Goal: Transaction & Acquisition: Obtain resource

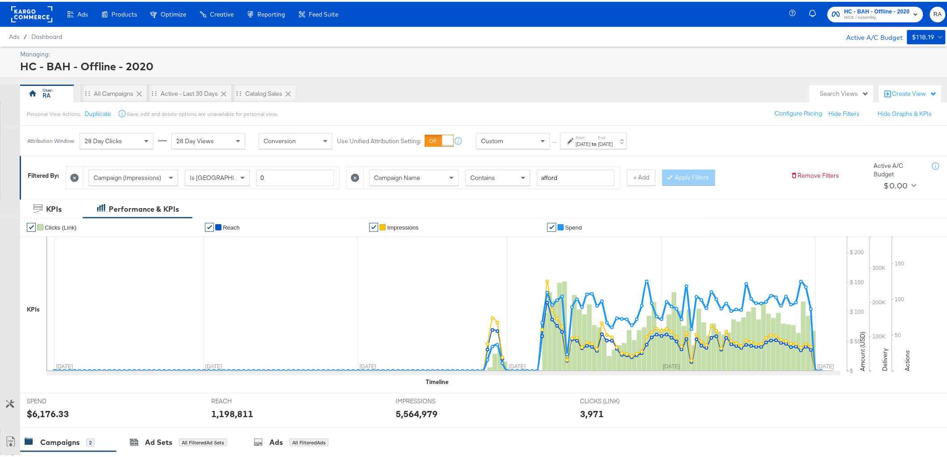
drag, startPoint x: 627, startPoint y: 133, endPoint x: 627, endPoint y: 140, distance: 6.3
click at [613, 133] on label "End:" at bounding box center [605, 136] width 15 height 6
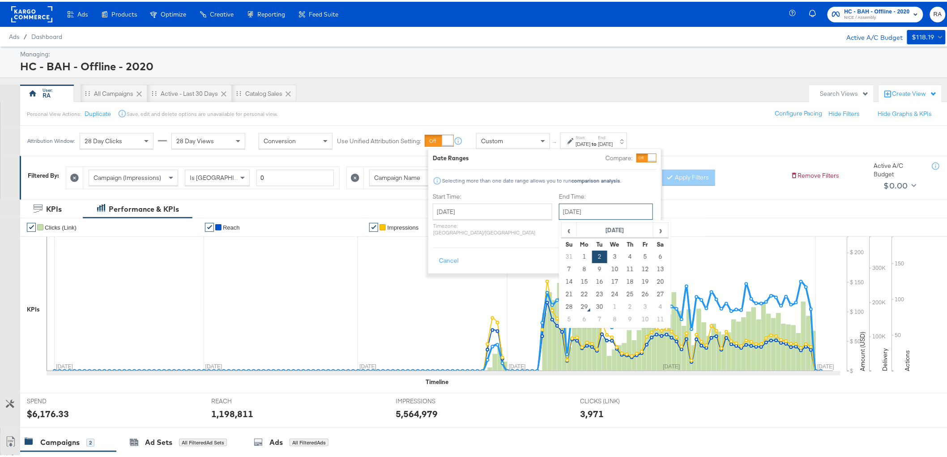
click at [597, 204] on input "September 2nd 2025" at bounding box center [606, 210] width 94 height 16
click at [561, 306] on td "28" at bounding box center [568, 305] width 15 height 13
type input "[DATE]"
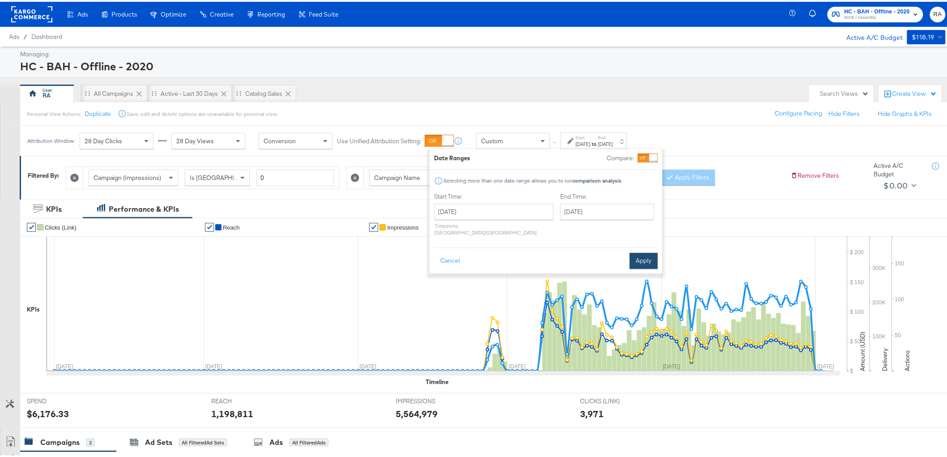
click at [640, 251] on button "Apply" at bounding box center [643, 259] width 28 height 16
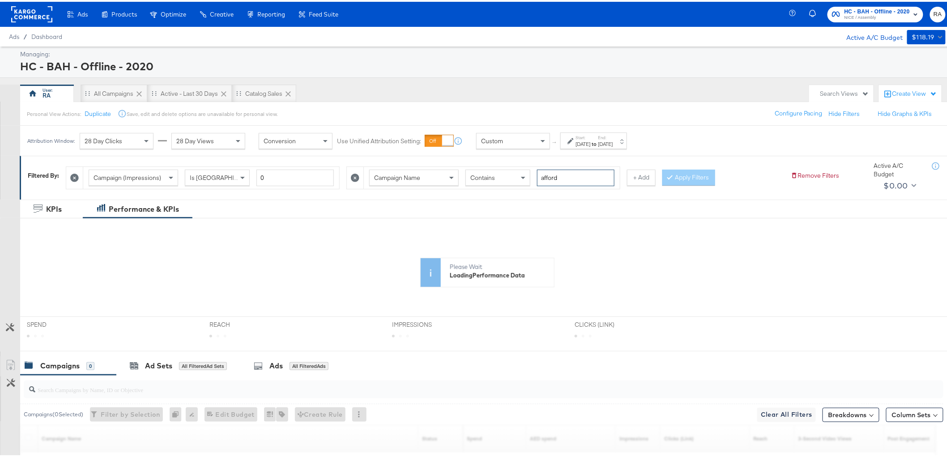
click at [583, 172] on input "afford" at bounding box center [575, 176] width 77 height 17
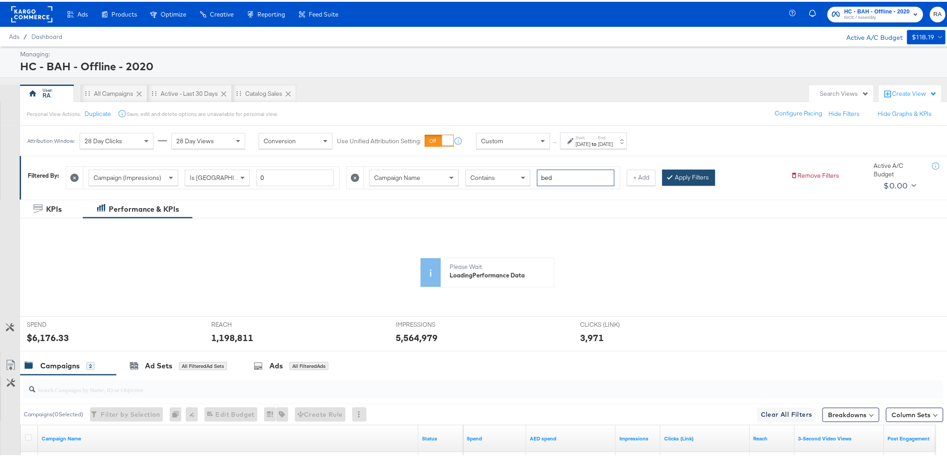
type input "bed"
click at [696, 179] on button "Apply Filters" at bounding box center [688, 176] width 53 height 16
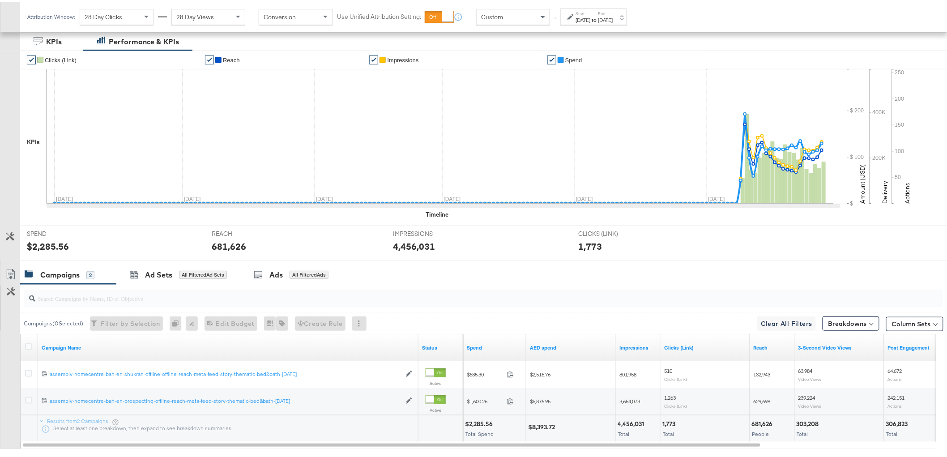
scroll to position [190, 0]
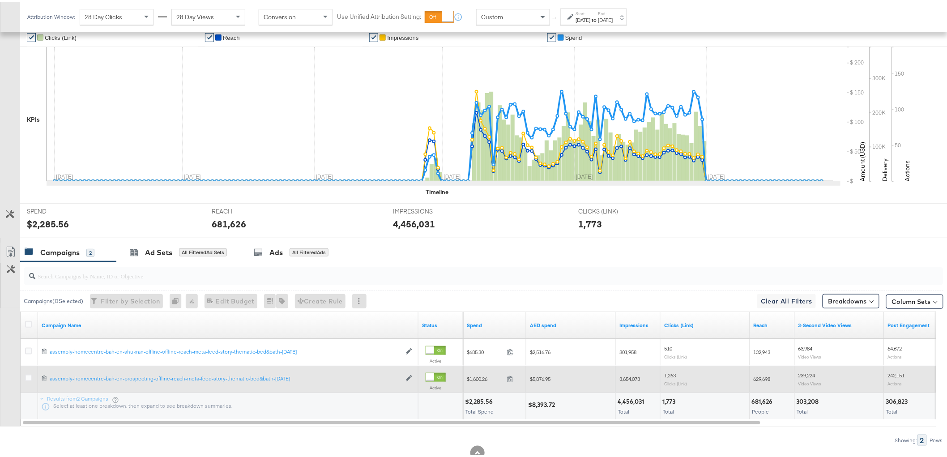
click at [545, 379] on span "$5,876.95" at bounding box center [540, 377] width 21 height 7
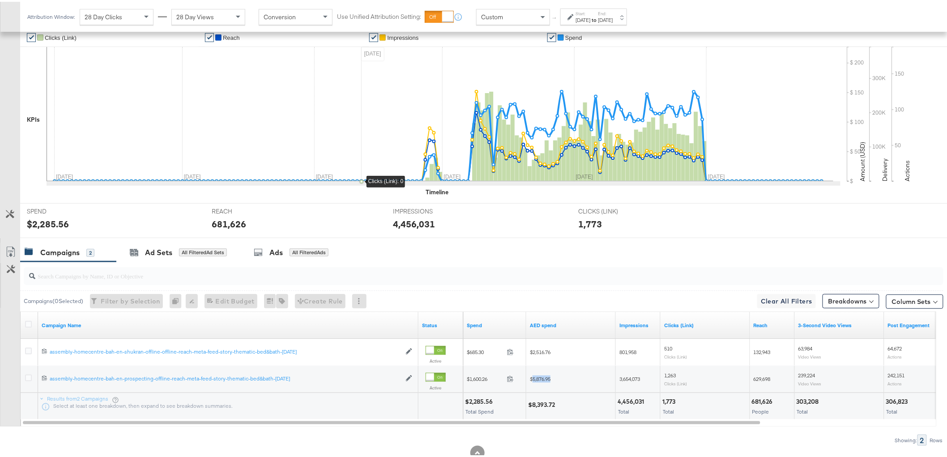
copy span "5,876.95"
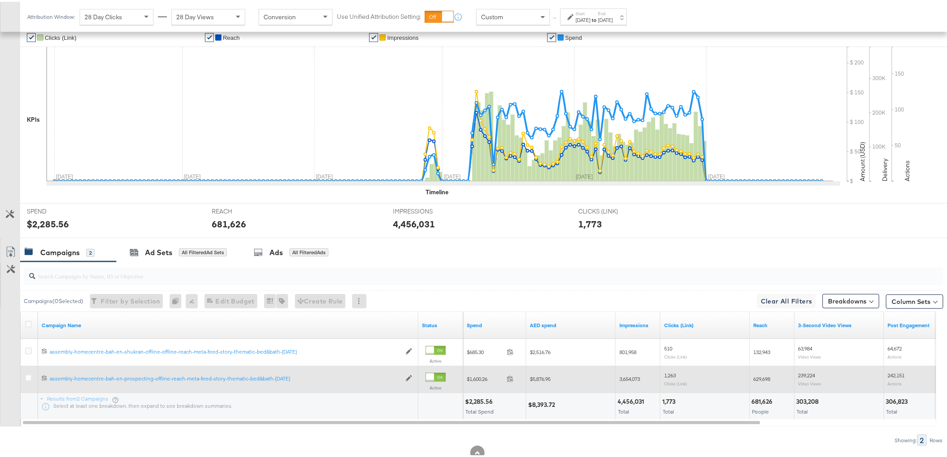
click at [634, 377] on span "3,654,073" at bounding box center [629, 377] width 21 height 7
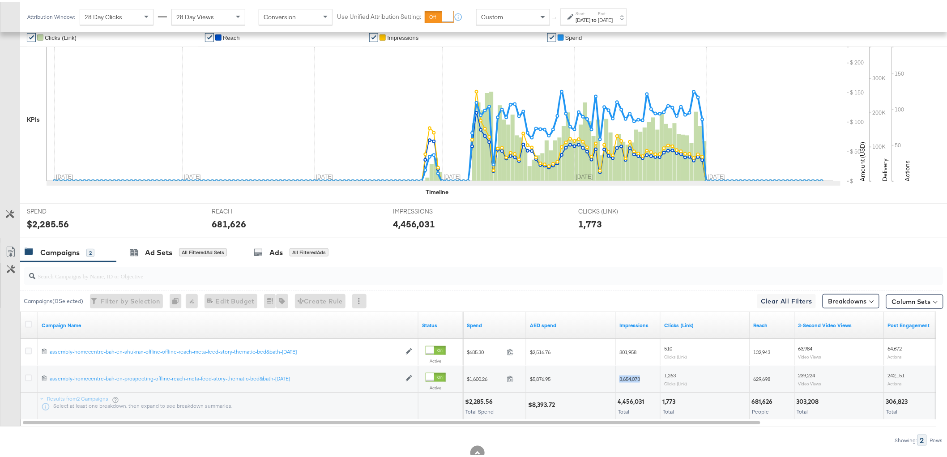
copy span "3,654,073"
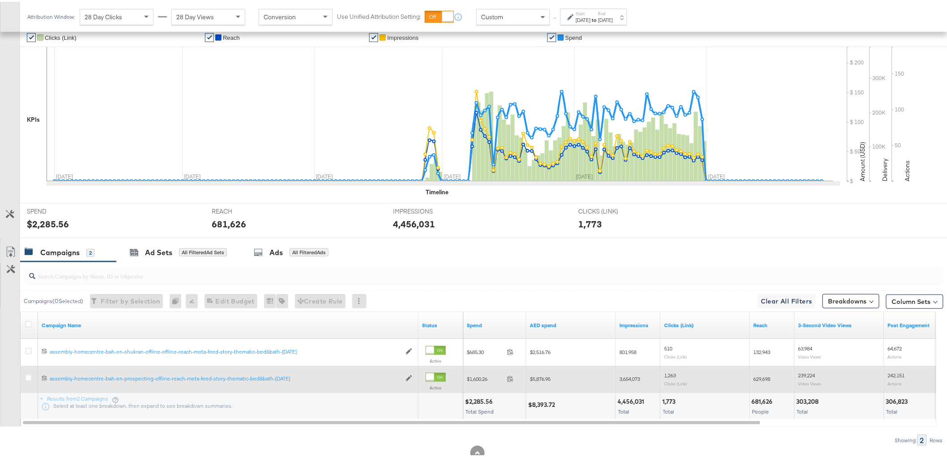
click at [765, 378] on span "629,698" at bounding box center [761, 377] width 17 height 7
copy span "629,698"
click at [809, 373] on span "239,224" at bounding box center [806, 373] width 17 height 7
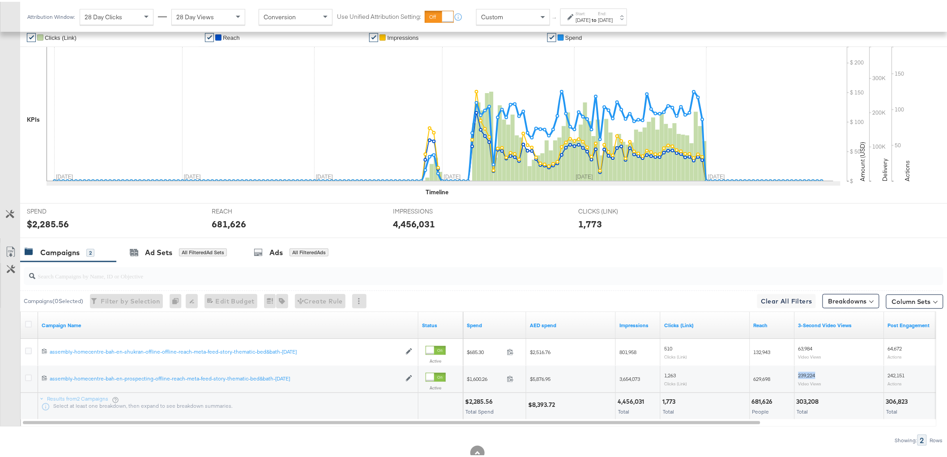
copy span "239,224"
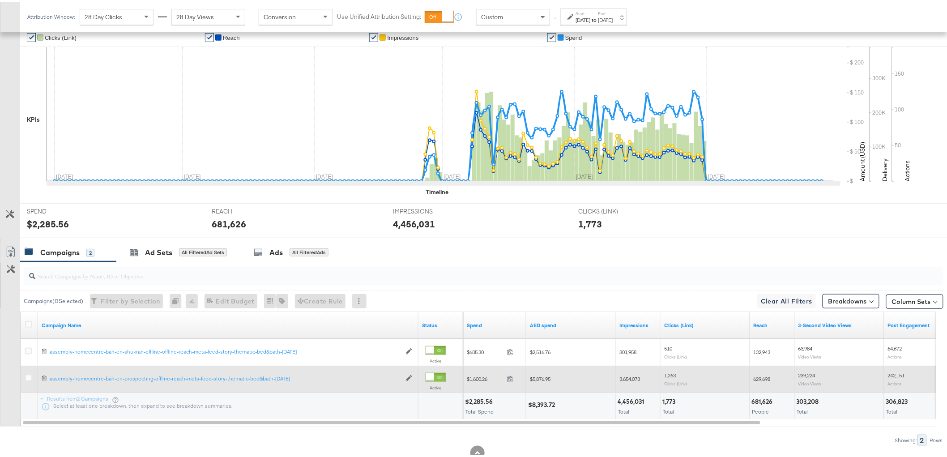
click at [902, 374] on span "242,151" at bounding box center [895, 373] width 17 height 7
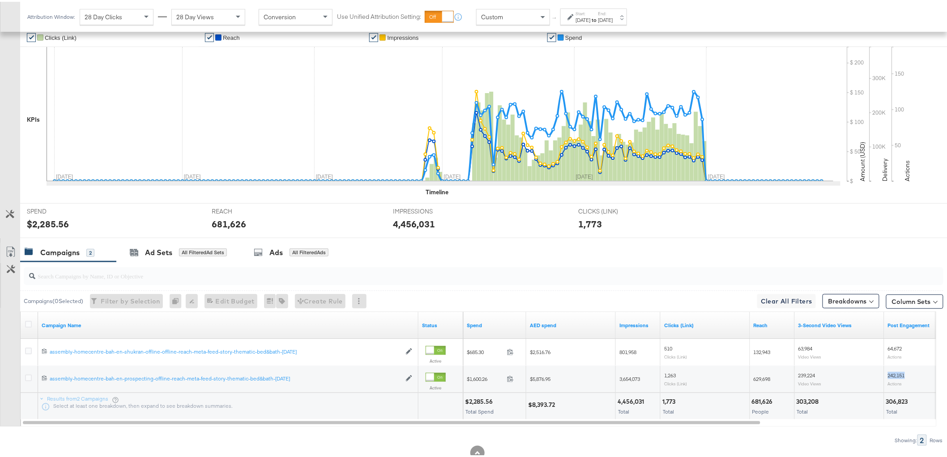
copy span "242,151"
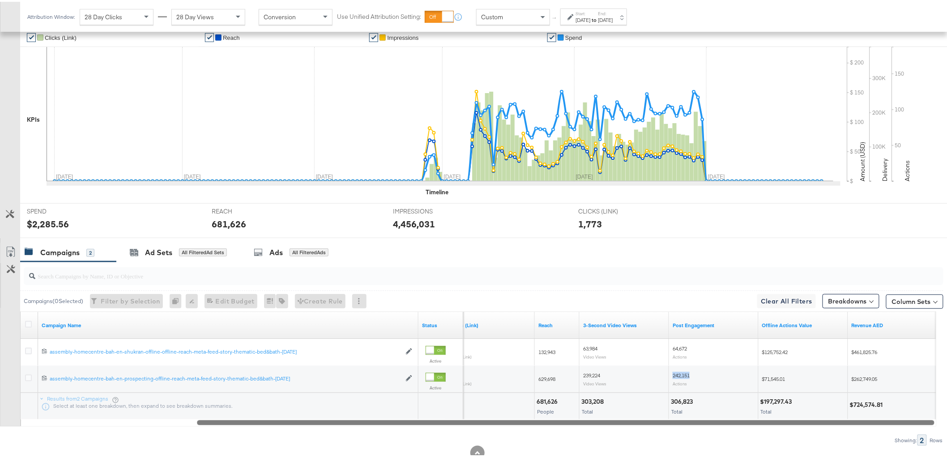
drag, startPoint x: 745, startPoint y: 421, endPoint x: 926, endPoint y: 418, distance: 180.7
click at [926, 418] on div at bounding box center [565, 420] width 737 height 8
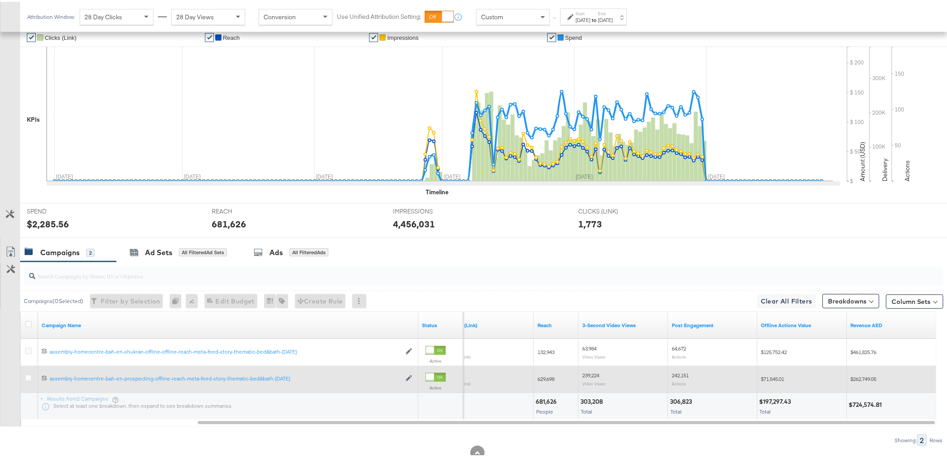
click at [873, 374] on span "$262,749.05" at bounding box center [863, 377] width 26 height 7
copy span "262,749.05"
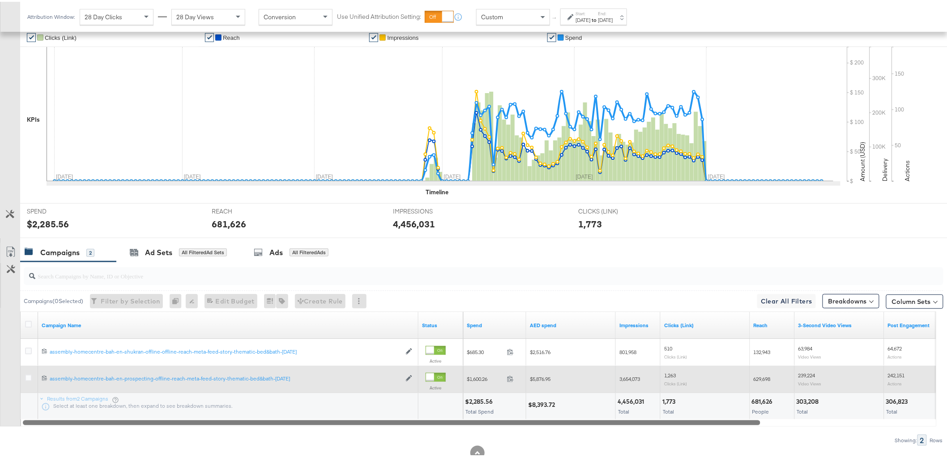
drag, startPoint x: 548, startPoint y: 421, endPoint x: 493, endPoint y: 386, distance: 66.0
click at [333, 408] on div "Campaign Name Status Spend AED spend Impressions Clicks (Link) Reach 3-Second V…" at bounding box center [478, 367] width 916 height 115
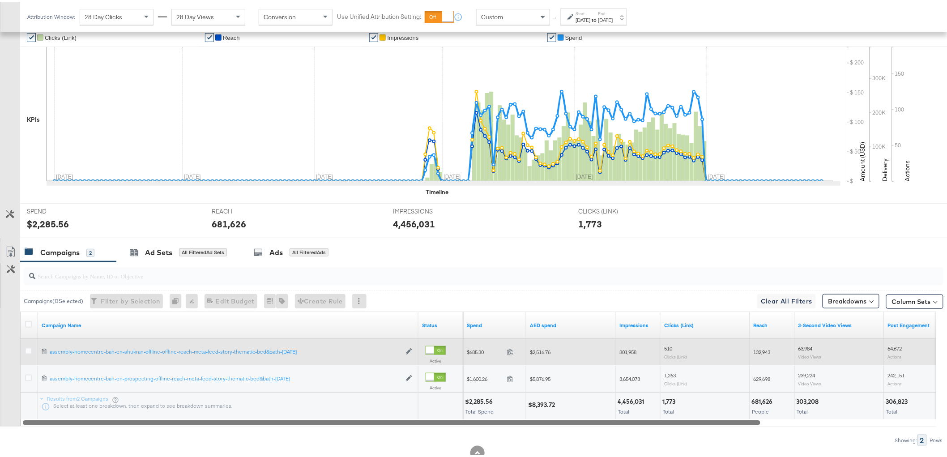
click at [543, 348] on span "$2,516.76" at bounding box center [540, 350] width 21 height 7
copy span "2,516.76"
click at [634, 348] on span "801,958" at bounding box center [627, 350] width 17 height 7
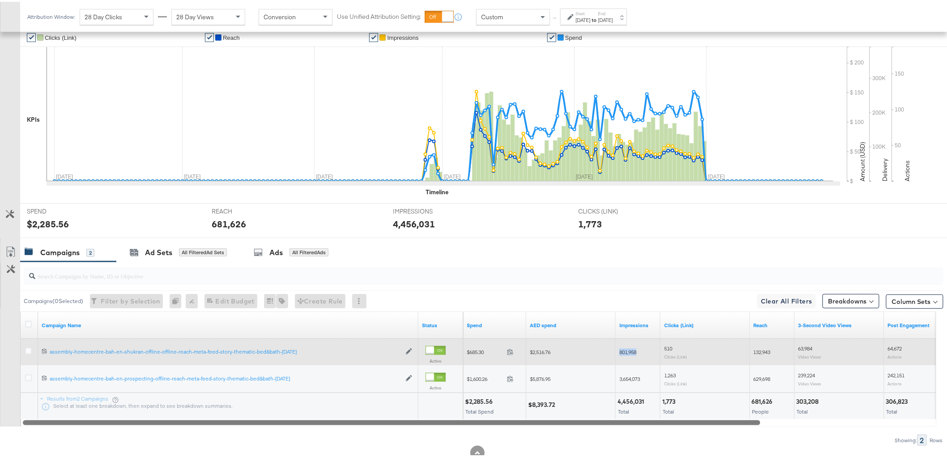
copy span "801,958"
click at [756, 344] on div "132,943" at bounding box center [772, 350] width 45 height 14
click at [760, 354] on div "132,943" at bounding box center [772, 350] width 45 height 14
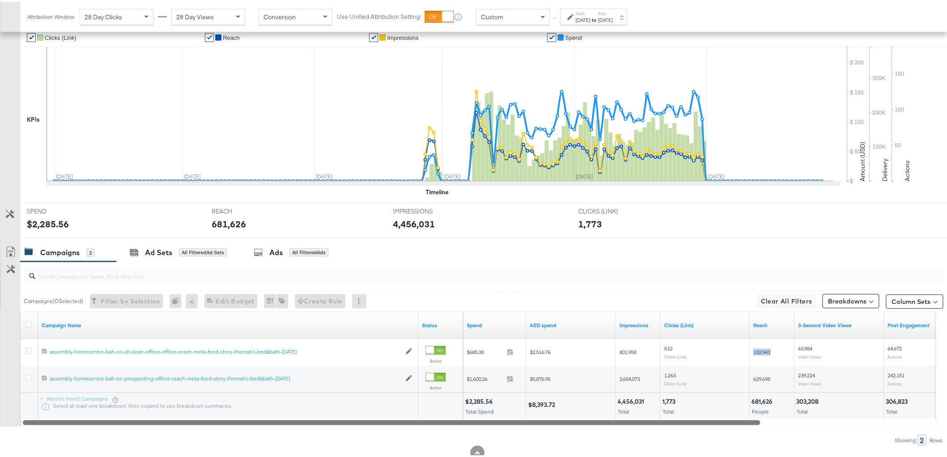
copy span "132,943"
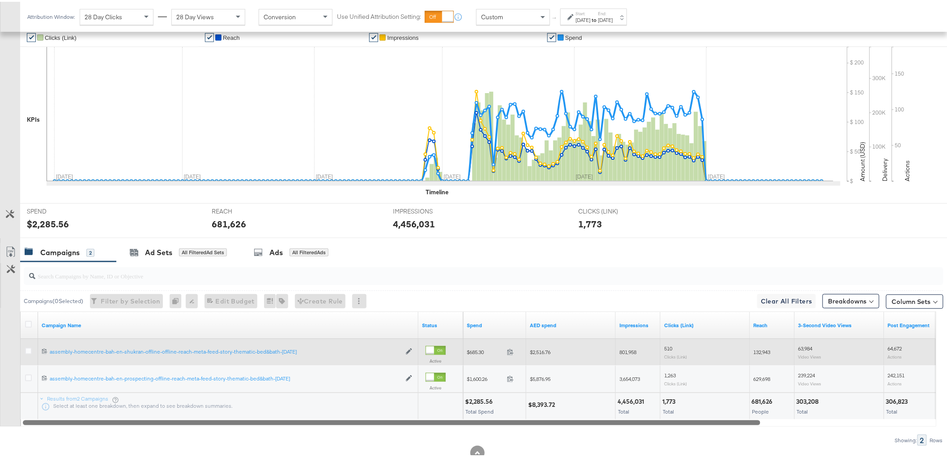
click at [810, 344] on span "63,984" at bounding box center [805, 346] width 14 height 7
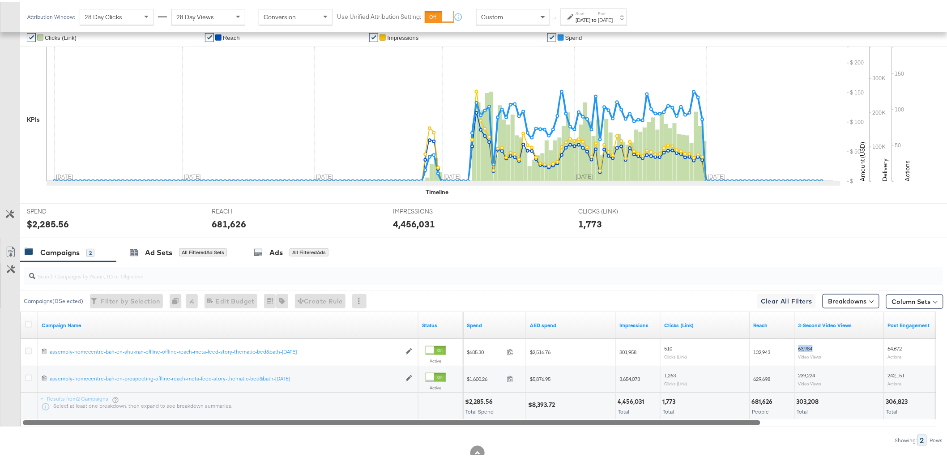
copy span "63,984"
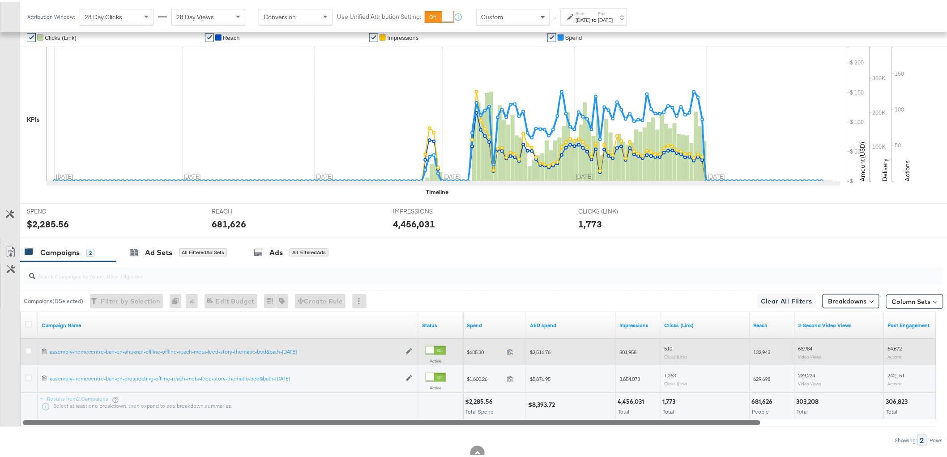
click at [899, 341] on div "64,672 Actions" at bounding box center [928, 350] width 89 height 21
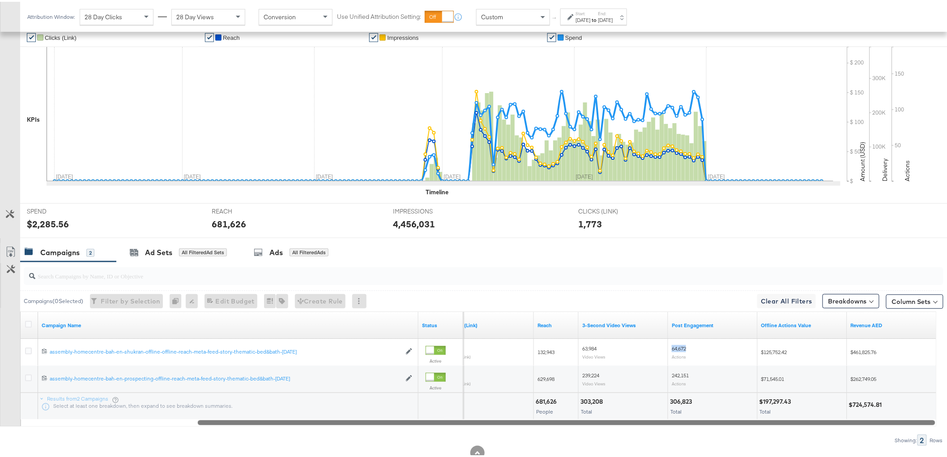
drag, startPoint x: 738, startPoint y: 420, endPoint x: 941, endPoint y: 418, distance: 203.1
click at [941, 418] on div "KPIs Performance & KPIs Customize KPIs ✔ Clicks (Link) ✔ Reach ✔ Impressions ✔ …" at bounding box center [477, 245] width 954 height 475
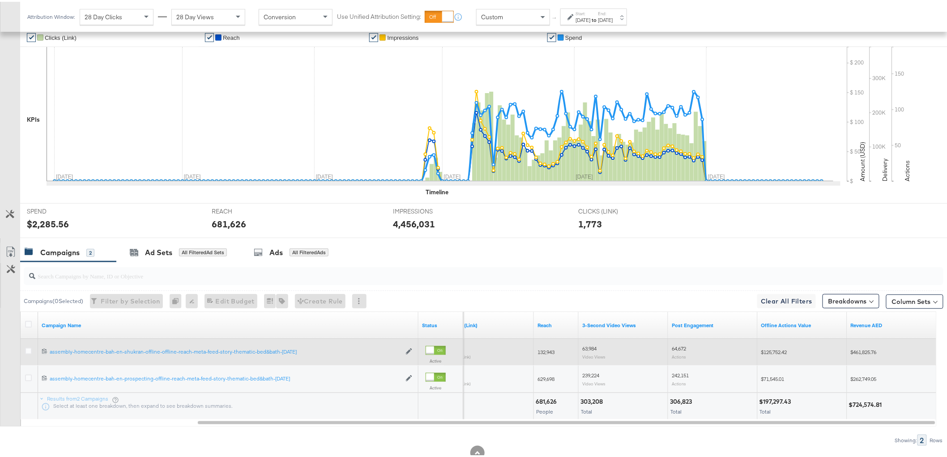
click at [866, 349] on span "$461,825.76" at bounding box center [863, 350] width 26 height 7
click at [866, 348] on span "$461,825.76" at bounding box center [863, 350] width 26 height 7
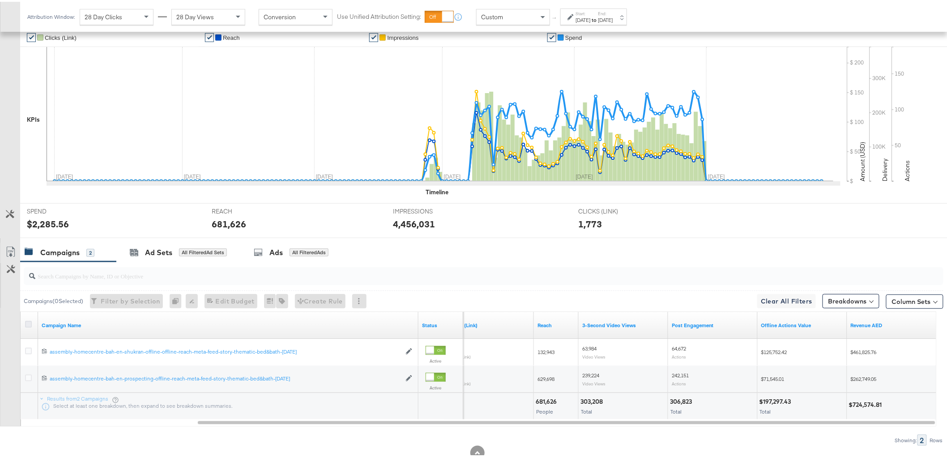
click at [25, 324] on icon at bounding box center [28, 322] width 7 height 7
click at [0, 0] on input "checkbox" at bounding box center [0, 0] width 0 height 0
click at [282, 255] on div "Ads for 2 Campaigns" at bounding box center [290, 251] width 80 height 10
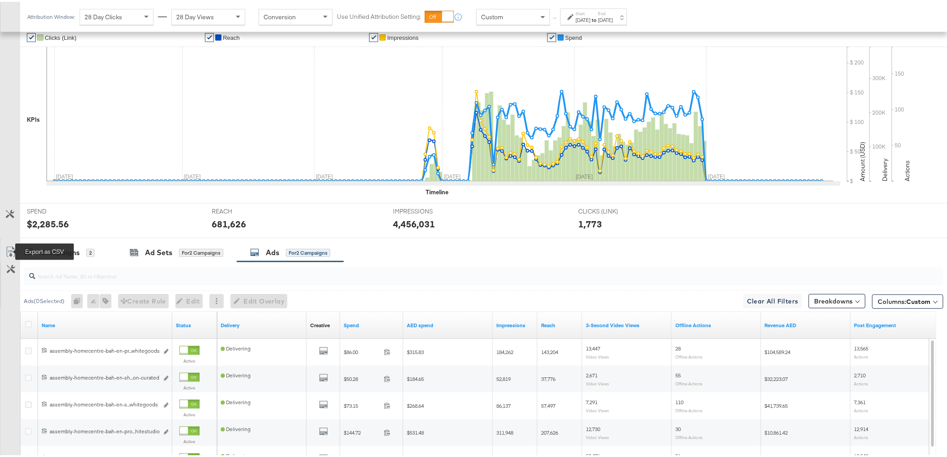
click at [10, 253] on icon at bounding box center [10, 251] width 5 height 7
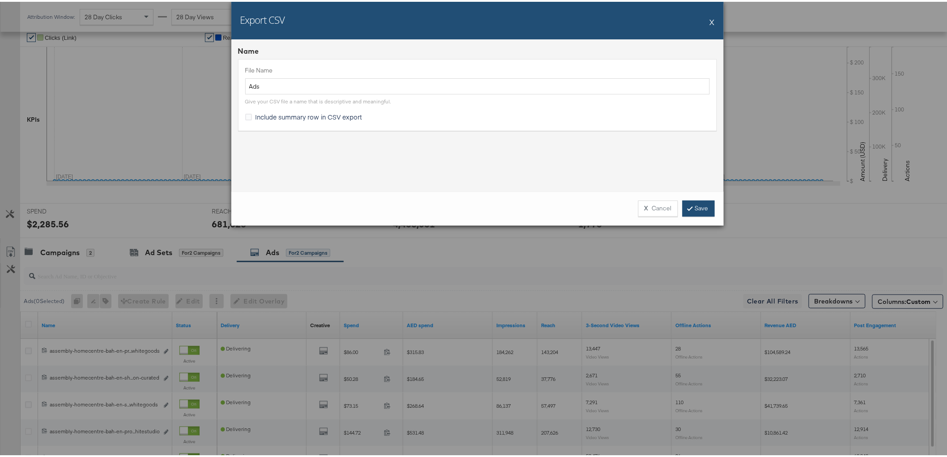
click at [696, 208] on link "Save" at bounding box center [698, 207] width 32 height 16
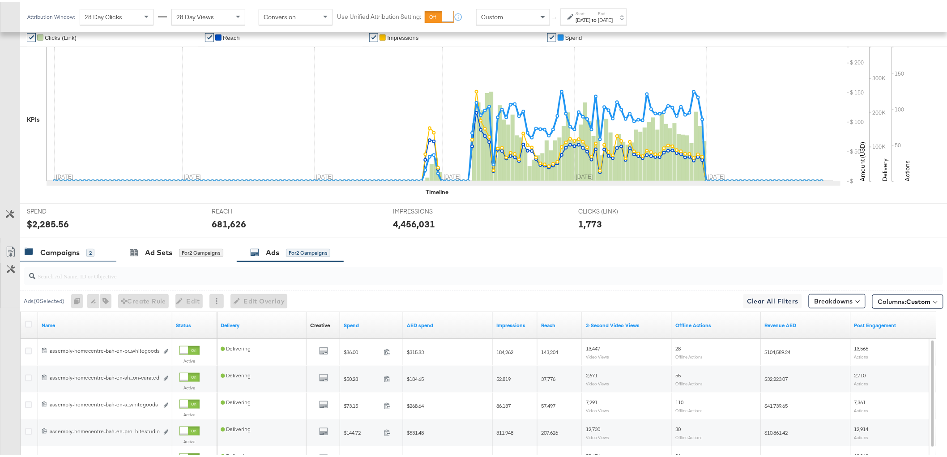
click at [64, 256] on div "Campaigns 2" at bounding box center [68, 250] width 96 height 19
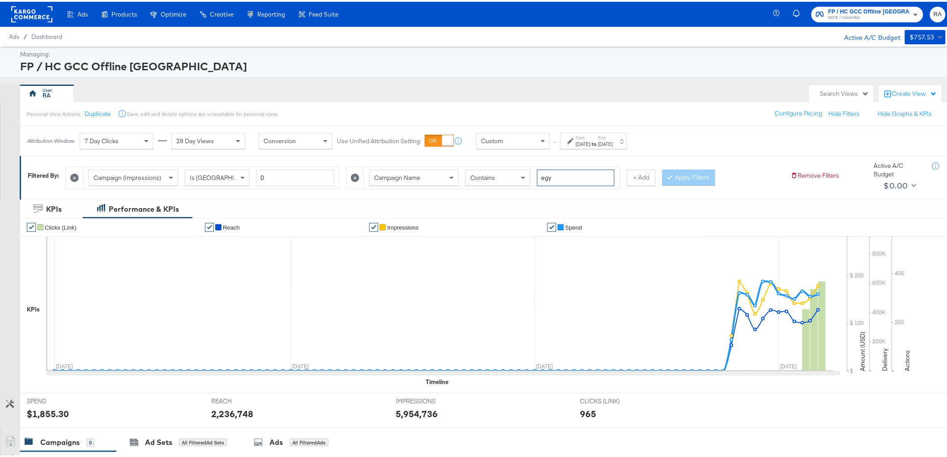
click at [573, 172] on input "egy" at bounding box center [575, 176] width 77 height 17
type input "kuw"
click at [636, 177] on button "+ Add" at bounding box center [641, 176] width 29 height 16
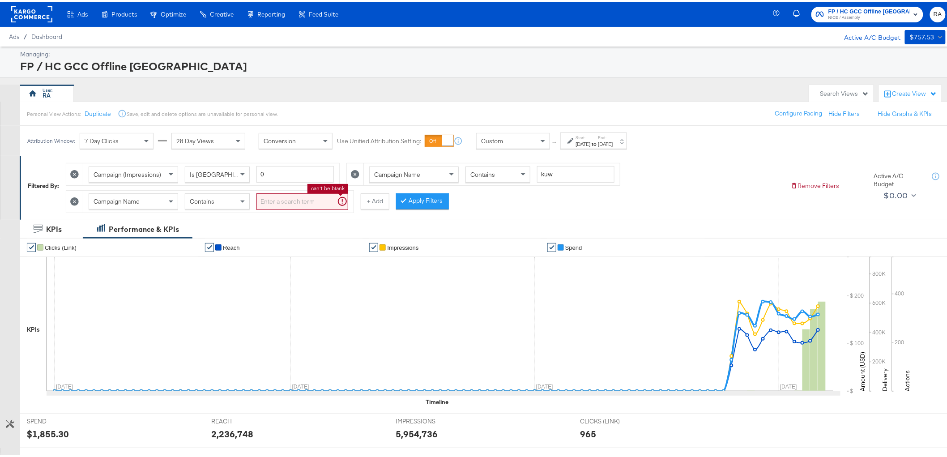
click at [306, 195] on input "search" at bounding box center [302, 199] width 92 height 17
type input "bed"
drag, startPoint x: 621, startPoint y: 133, endPoint x: 622, endPoint y: 141, distance: 7.7
click at [613, 133] on label "End:" at bounding box center [605, 136] width 15 height 6
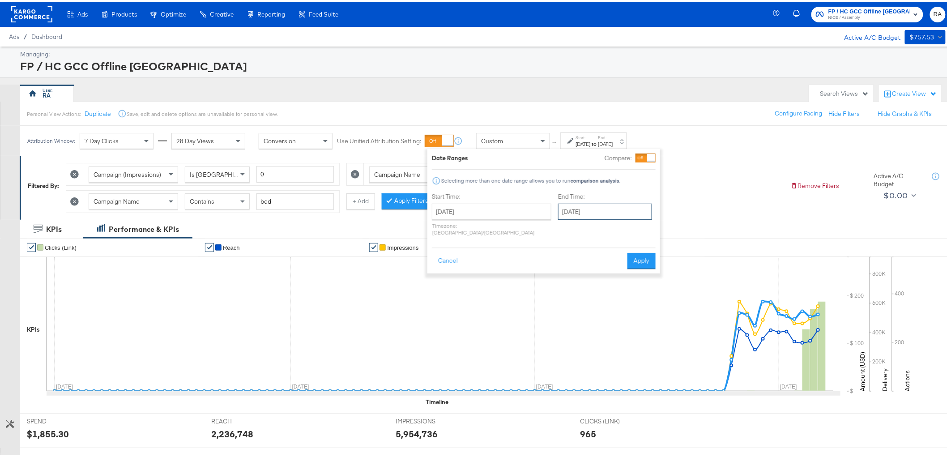
click at [601, 209] on input "[DATE]" at bounding box center [605, 210] width 94 height 16
click at [560, 302] on td "28" at bounding box center [567, 305] width 15 height 13
type input "[DATE]"
click at [637, 253] on button "Apply" at bounding box center [644, 259] width 28 height 16
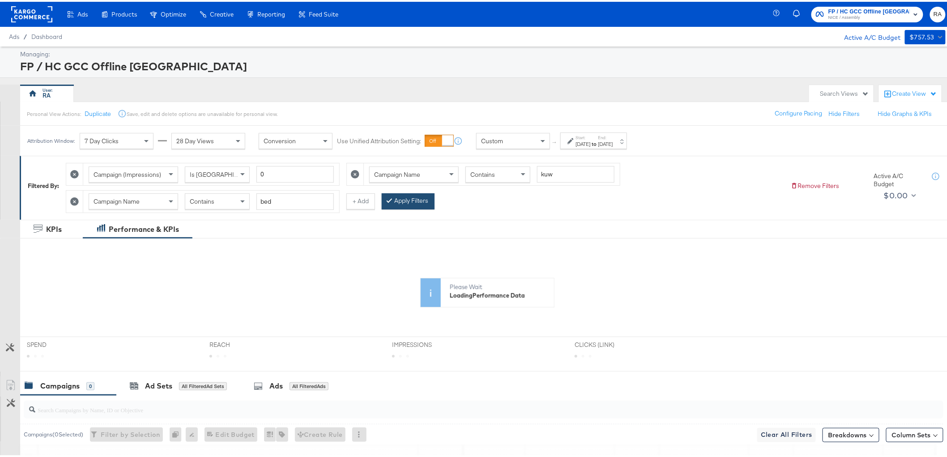
click at [415, 203] on button "Apply Filters" at bounding box center [408, 199] width 53 height 16
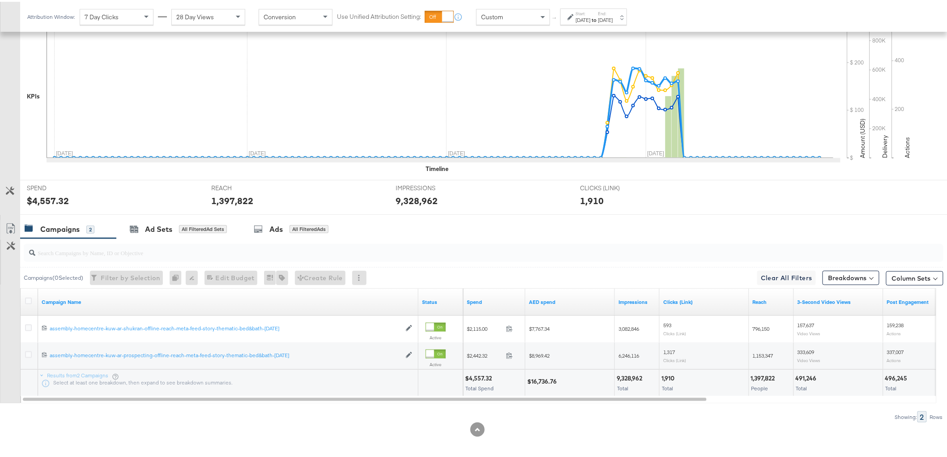
scroll to position [237, 0]
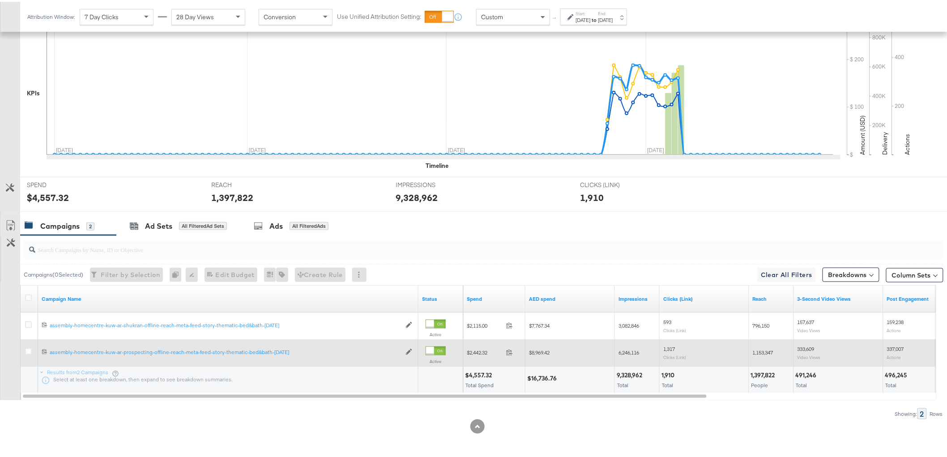
click at [543, 352] on span "$8,969.42" at bounding box center [539, 350] width 21 height 7
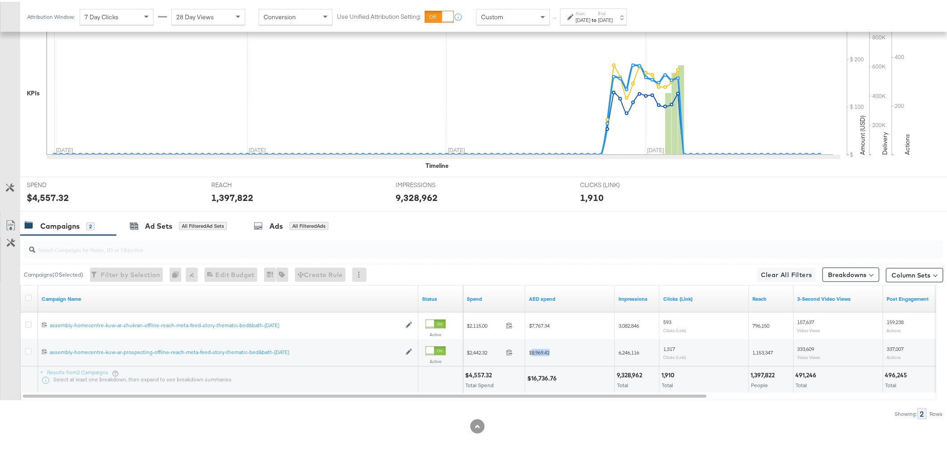
copy span "8,969.42"
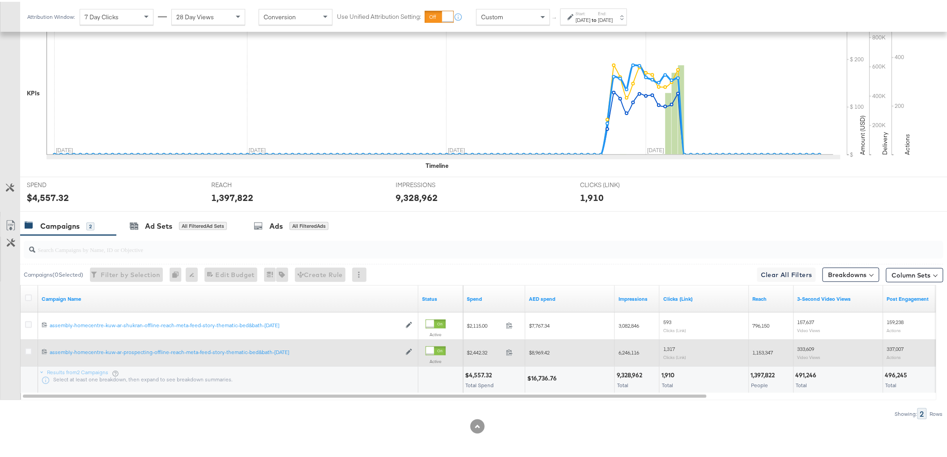
click at [637, 350] on span "6,246,116" at bounding box center [628, 350] width 21 height 7
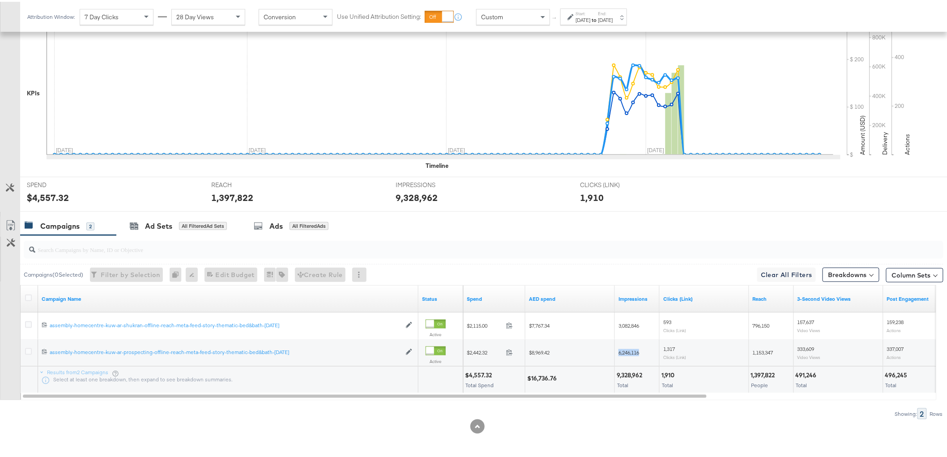
copy span "6,246,116"
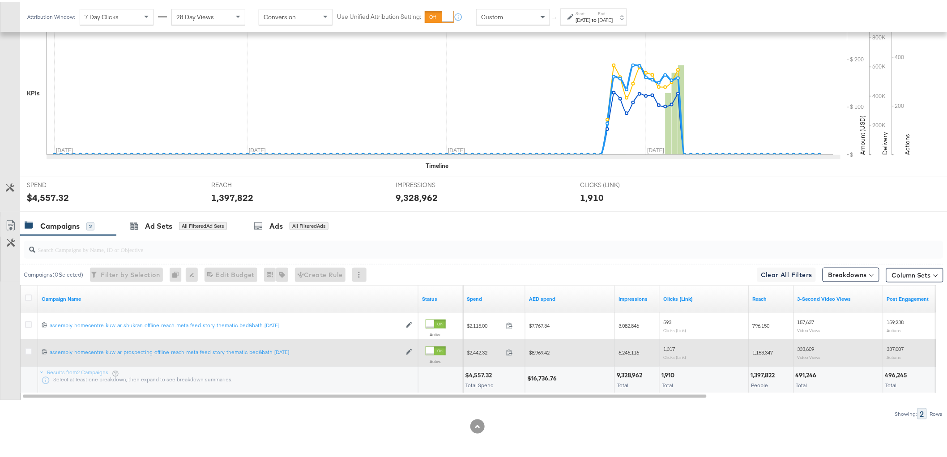
click at [768, 350] on span "1,153,347" at bounding box center [762, 350] width 21 height 7
copy span "1,153,347"
click at [803, 345] on span "333,609" at bounding box center [805, 347] width 17 height 7
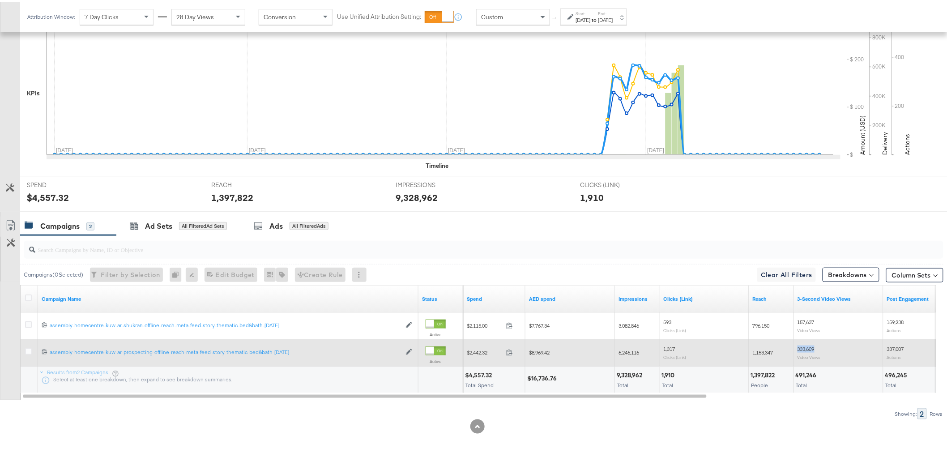
copy span "333,609"
click at [890, 344] on span "337,007" at bounding box center [895, 347] width 17 height 7
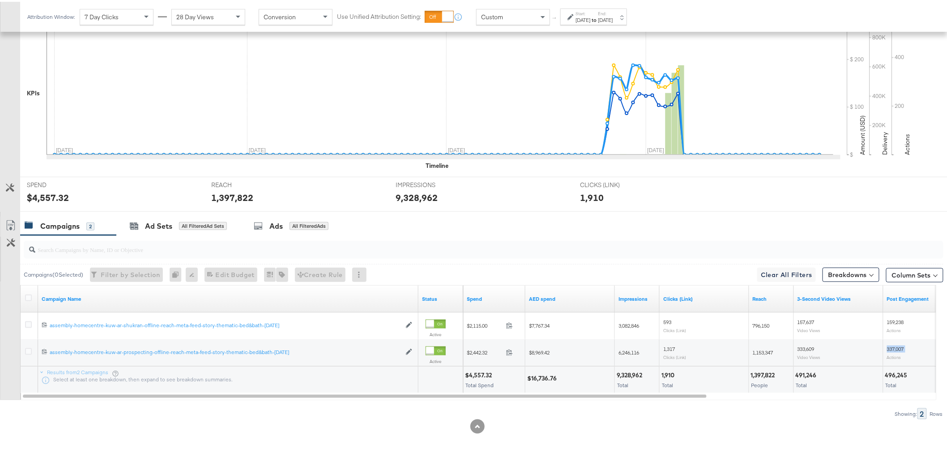
copy span "337,007"
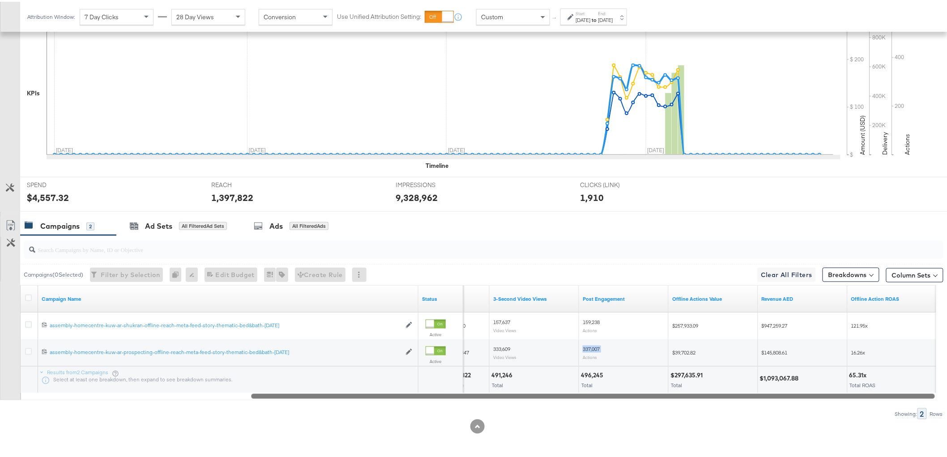
drag, startPoint x: 675, startPoint y: 392, endPoint x: 763, endPoint y: 363, distance: 92.4
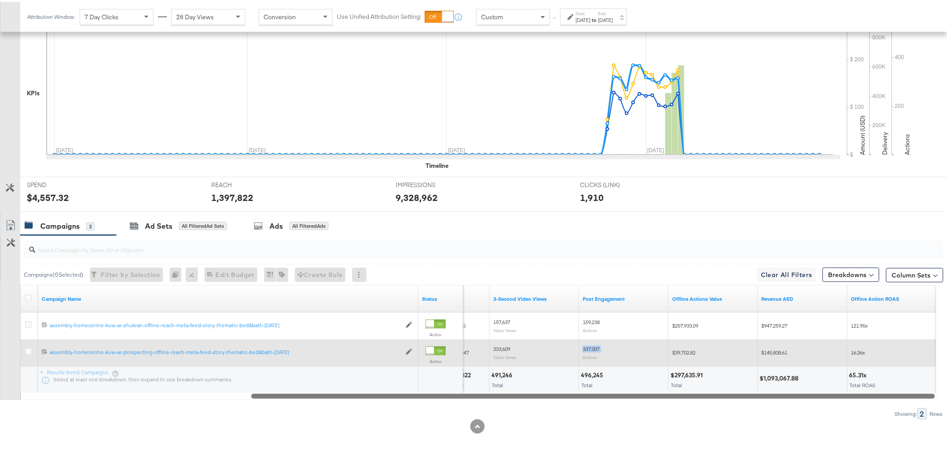
click at [943, 386] on div "KPIs Performance & KPIs Customize KPIs ✔ Clicks (Link) ✔ Reach ✔ Impressions ✔ …" at bounding box center [477, 219] width 954 height 475
click at [781, 348] on span "$145,808.61" at bounding box center [776, 350] width 26 height 7
copy span "145,808.61"
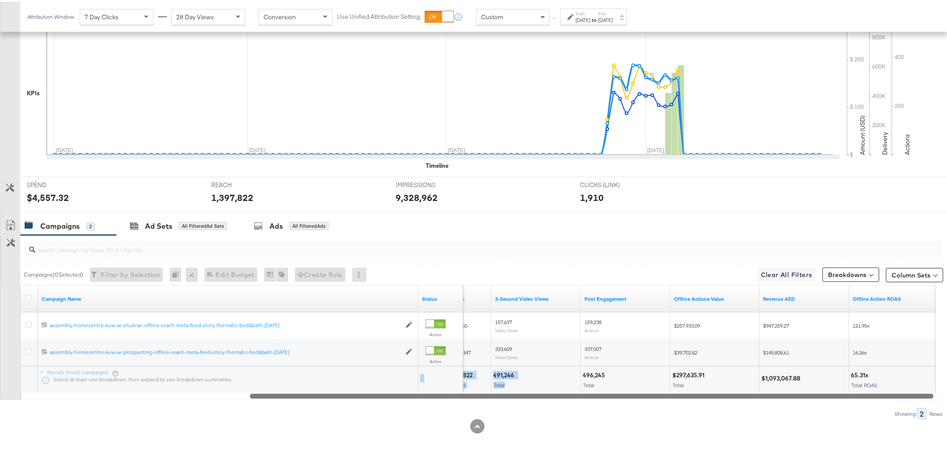
drag, startPoint x: 515, startPoint y: 391, endPoint x: 346, endPoint y: 383, distance: 169.2
click at [21, 364] on div "Results from 2 Campaigns Select at least one breakdown, then expand to see brea…" at bounding box center [21, 364] width 0 height 0
click at [374, 442] on div "KPIs Performance & KPIs Customize KPIs ✔ Clicks (Link) ✔ Reach ✔ Impressions ✔ …" at bounding box center [477, 219] width 954 height 475
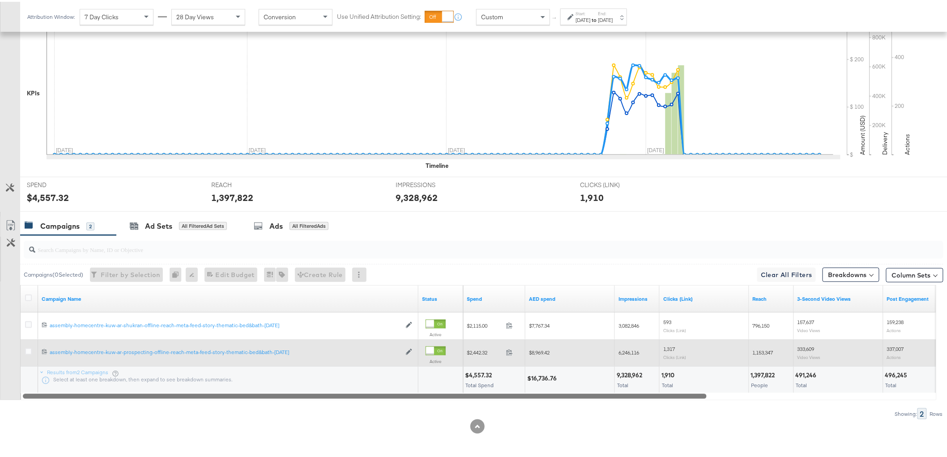
drag, startPoint x: 495, startPoint y: 396, endPoint x: 386, endPoint y: 355, distance: 116.2
click at [227, 369] on div "Campaign Name Status Spend AED spend Impressions Clicks (Link) Reach 3-Second V…" at bounding box center [478, 340] width 916 height 115
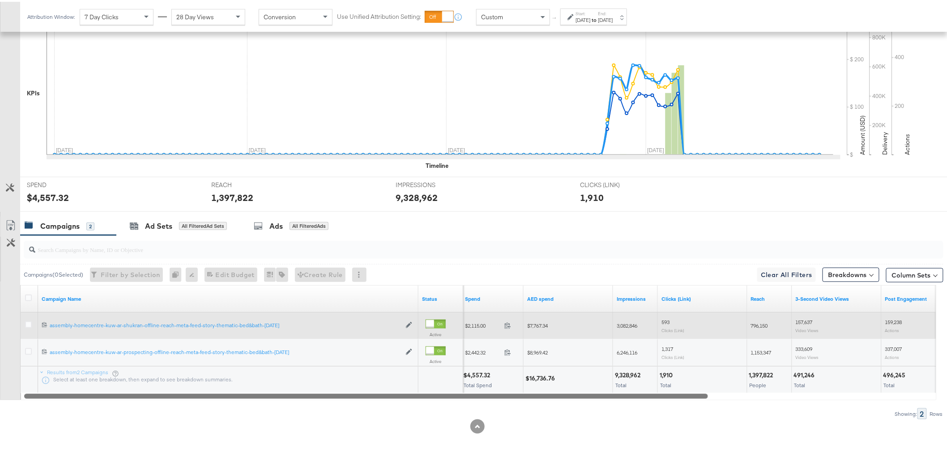
click at [541, 325] on span "$7,767.34" at bounding box center [537, 323] width 21 height 7
copy span "7,767.34"
click at [633, 322] on span "3,082,846" at bounding box center [626, 323] width 21 height 7
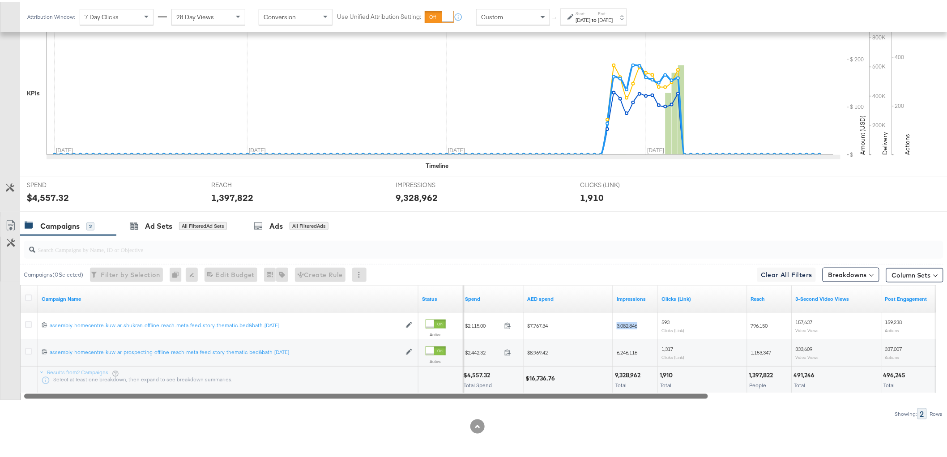
copy span "3,082,846"
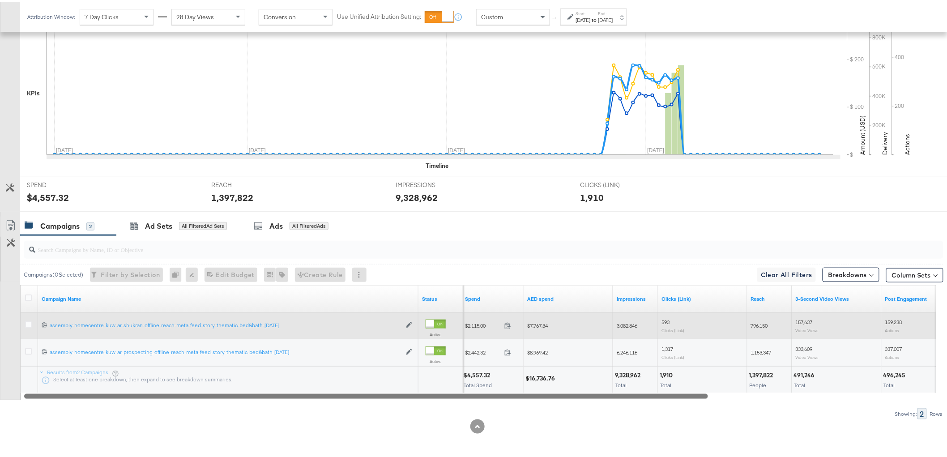
click at [763, 323] on span "796,150" at bounding box center [759, 323] width 17 height 7
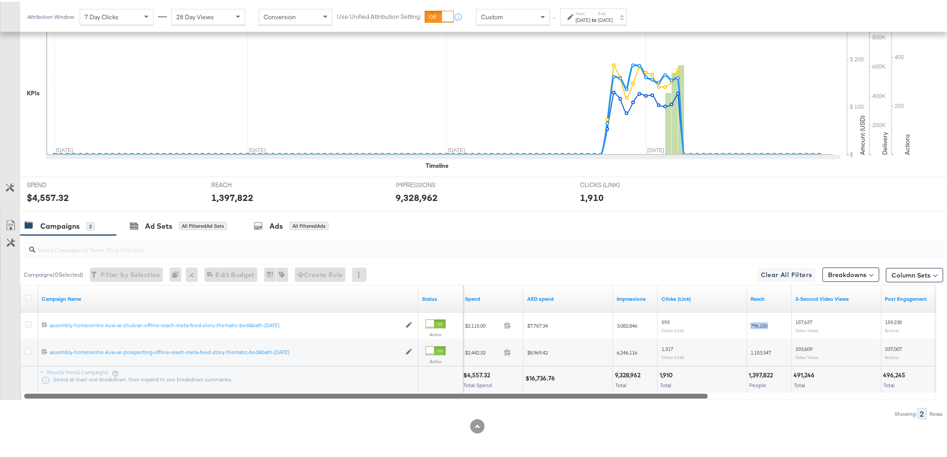
copy span "796,150"
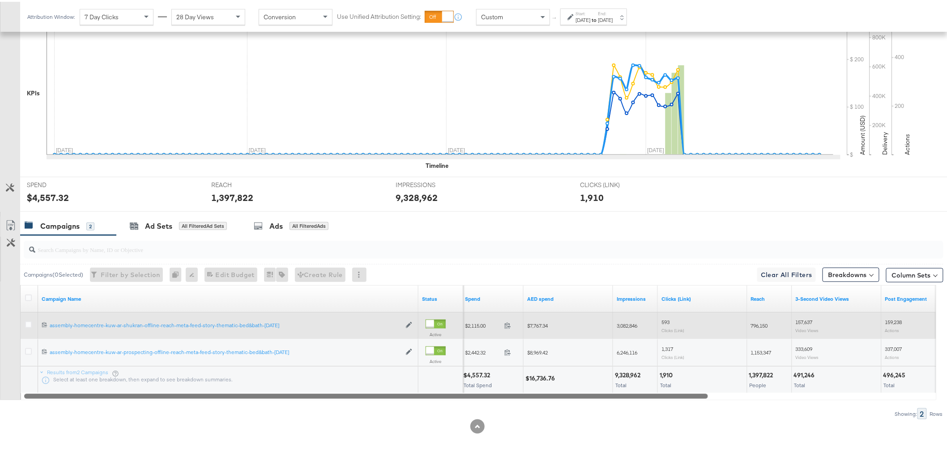
click at [807, 320] on span "157,637" at bounding box center [803, 320] width 17 height 7
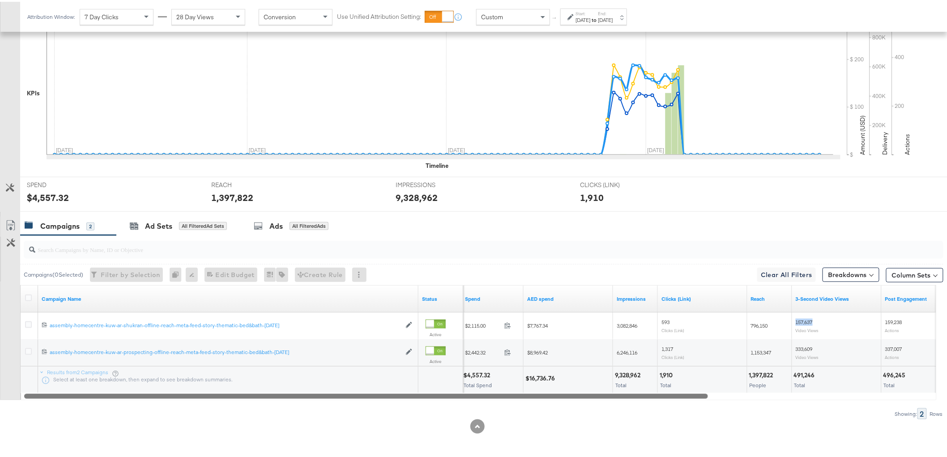
copy span "157,637"
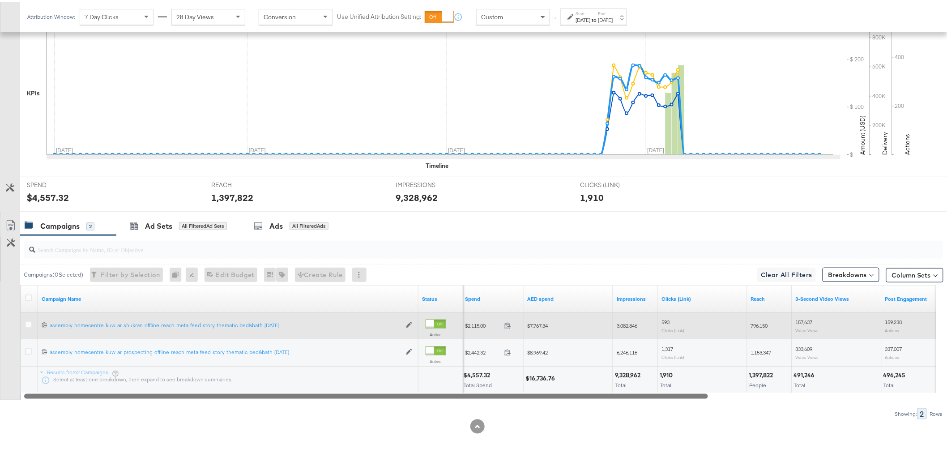
click at [887, 318] on span "159,238" at bounding box center [893, 320] width 17 height 7
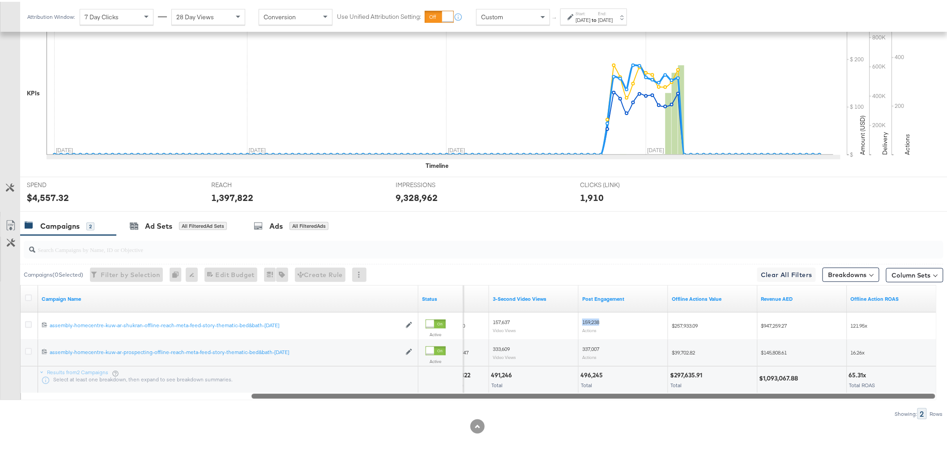
drag, startPoint x: 690, startPoint y: 394, endPoint x: 917, endPoint y: 369, distance: 228.6
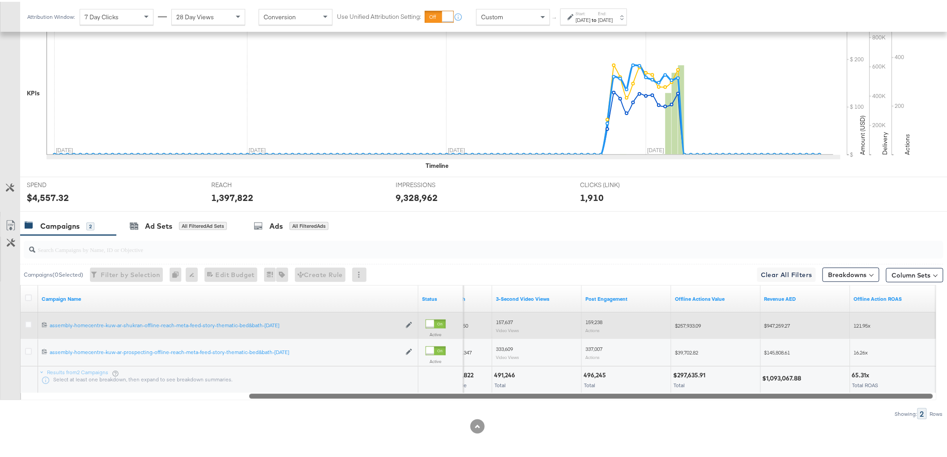
click at [786, 323] on span "$947,259.27" at bounding box center [777, 323] width 26 height 7
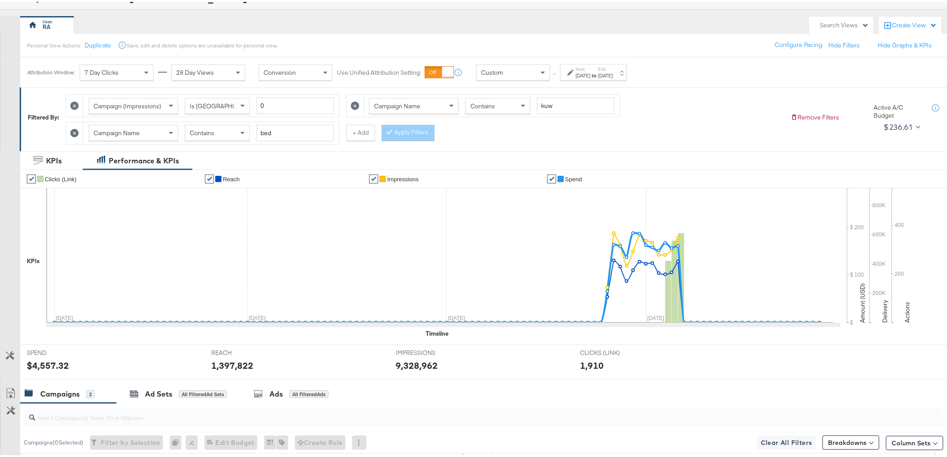
scroll to position [0, 0]
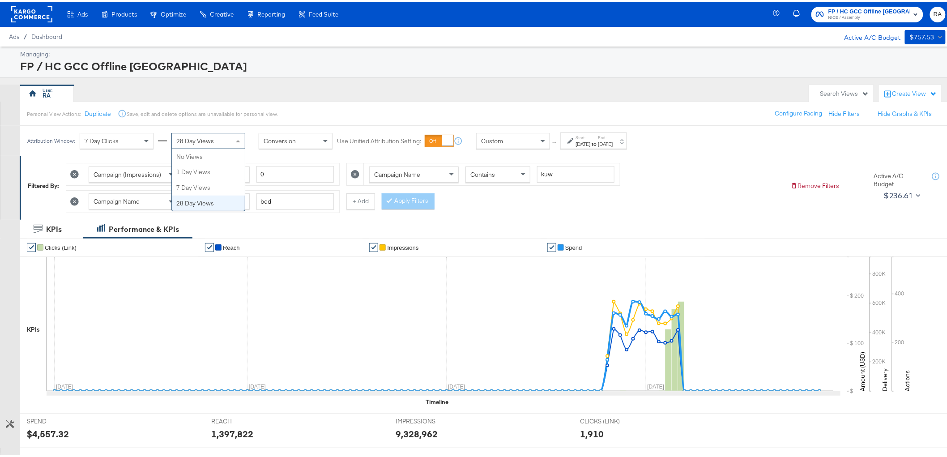
click at [194, 137] on span "28 Day Views" at bounding box center [195, 139] width 38 height 8
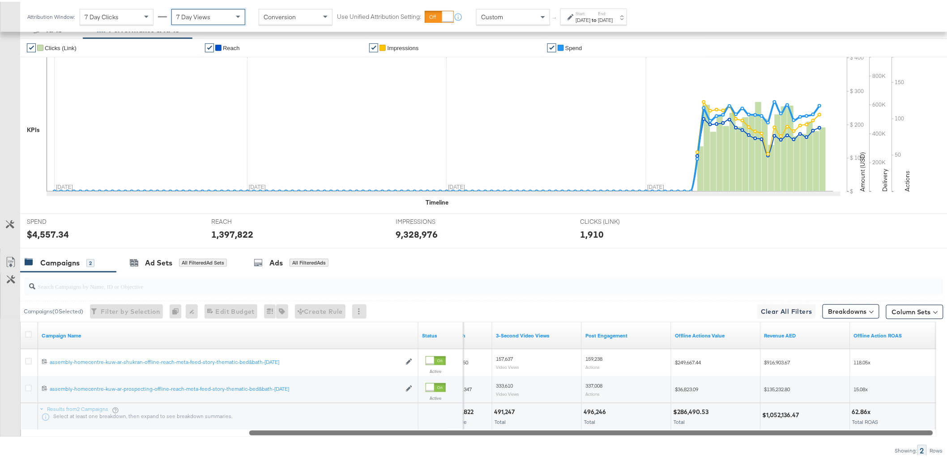
scroll to position [237, 0]
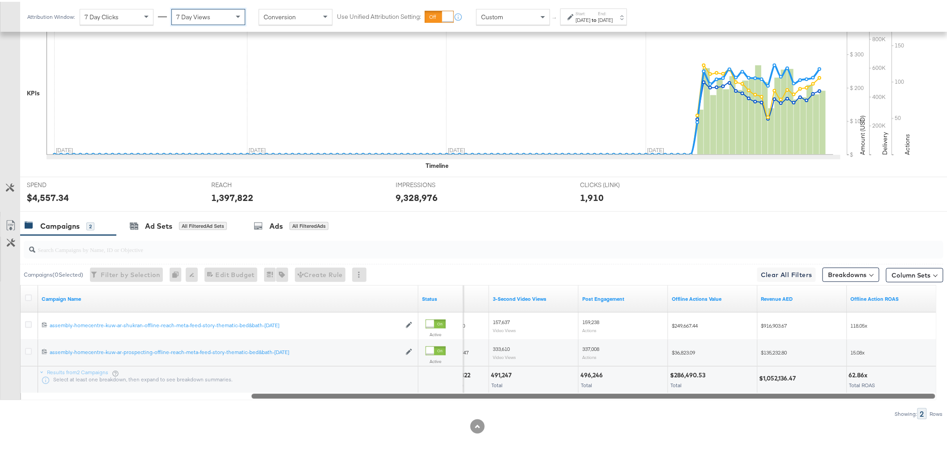
drag, startPoint x: 688, startPoint y: 394, endPoint x: 801, endPoint y: 373, distance: 114.6
click at [801, 391] on div at bounding box center [593, 394] width 684 height 8
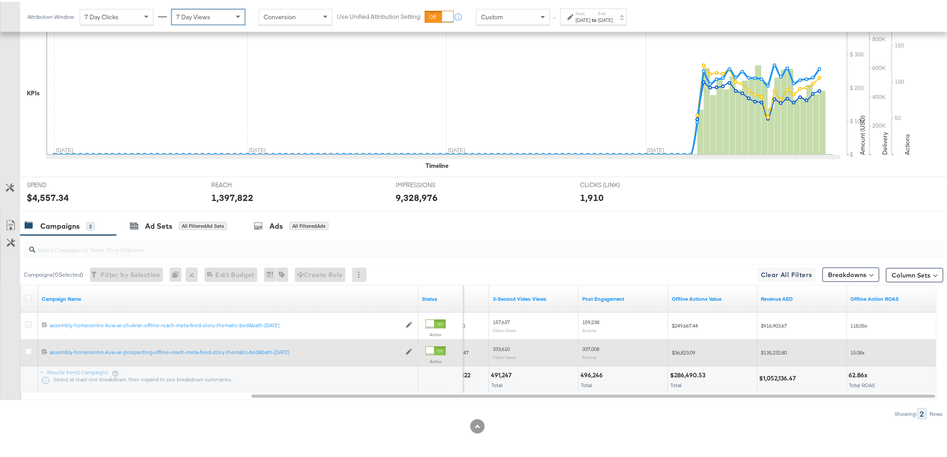
click at [781, 348] on span "$135,232.80" at bounding box center [774, 350] width 26 height 7
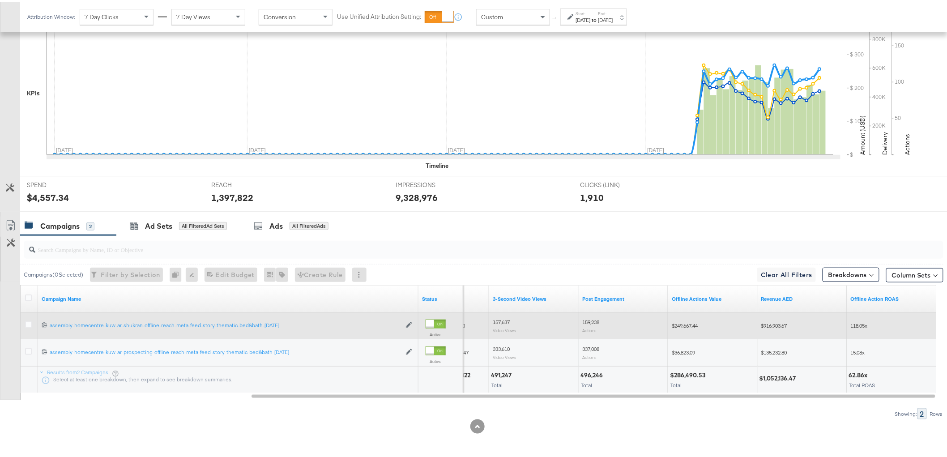
click at [783, 325] on span "$916,903.67" at bounding box center [774, 323] width 26 height 7
